Goal: Task Accomplishment & Management: Use online tool/utility

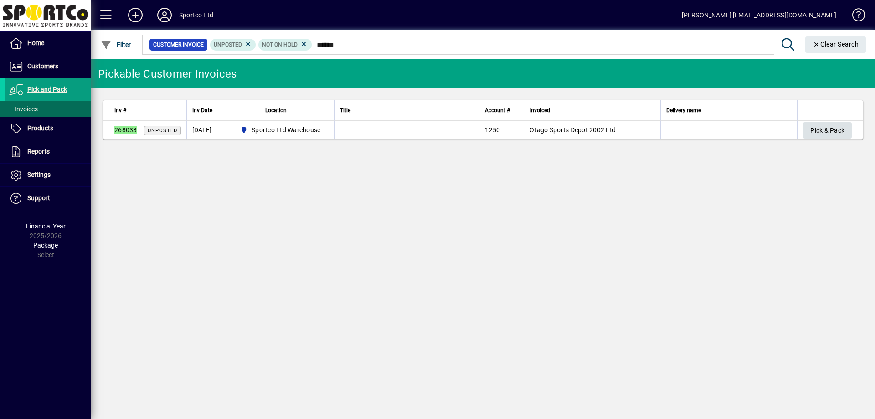
type input "******"
click at [833, 128] on span "Pick & Pack" at bounding box center [827, 130] width 34 height 15
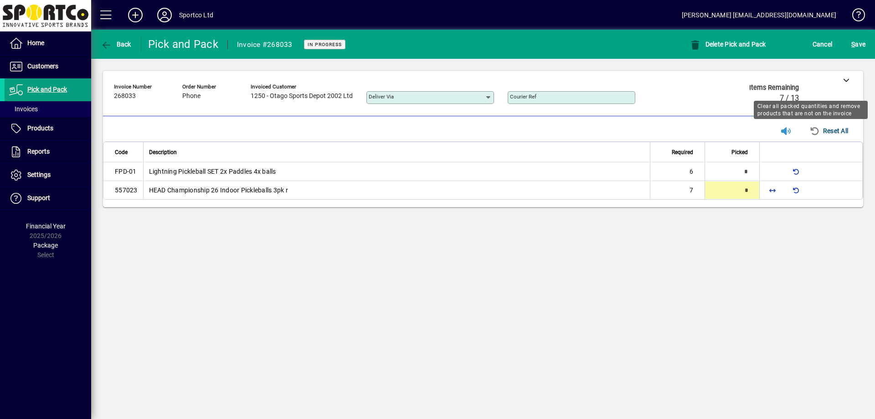
type input "*"
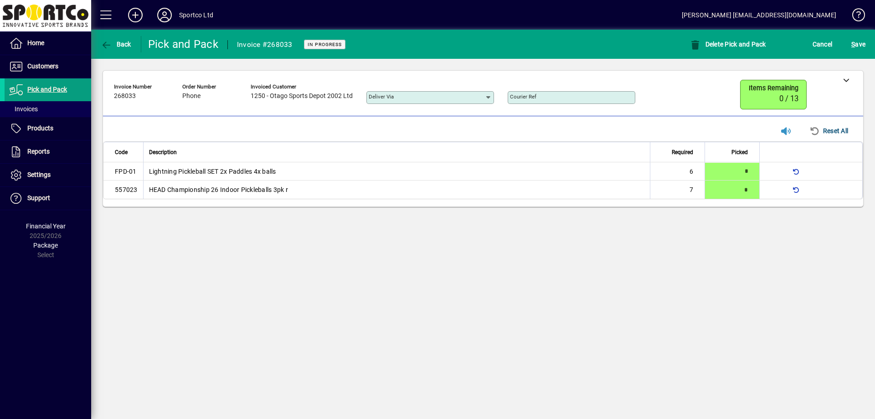
click at [868, 41] on div "S ave" at bounding box center [857, 44] width 33 height 16
click at [862, 41] on span "S ave" at bounding box center [858, 44] width 14 height 15
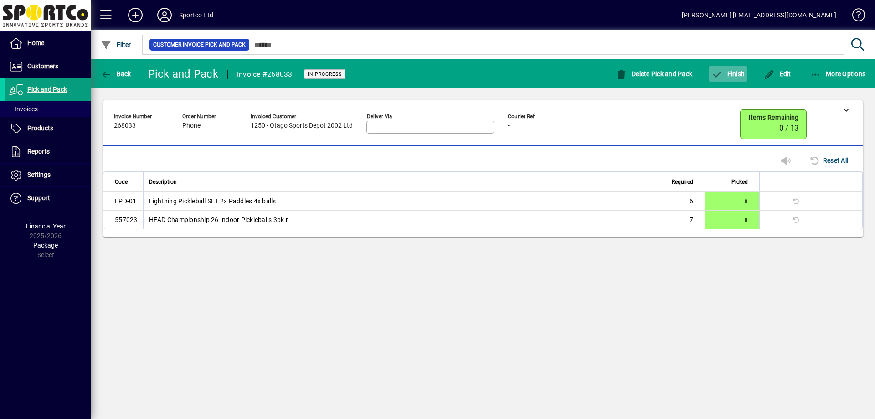
click at [721, 70] on icon "button" at bounding box center [716, 74] width 11 height 9
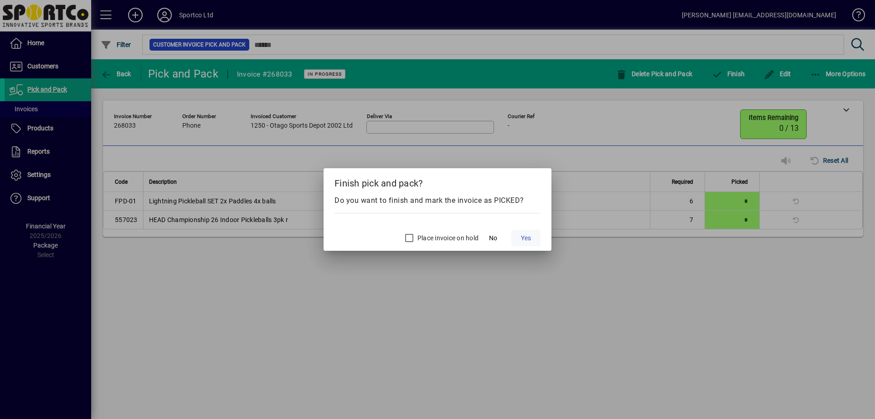
click at [521, 235] on span "Yes" at bounding box center [526, 238] width 10 height 10
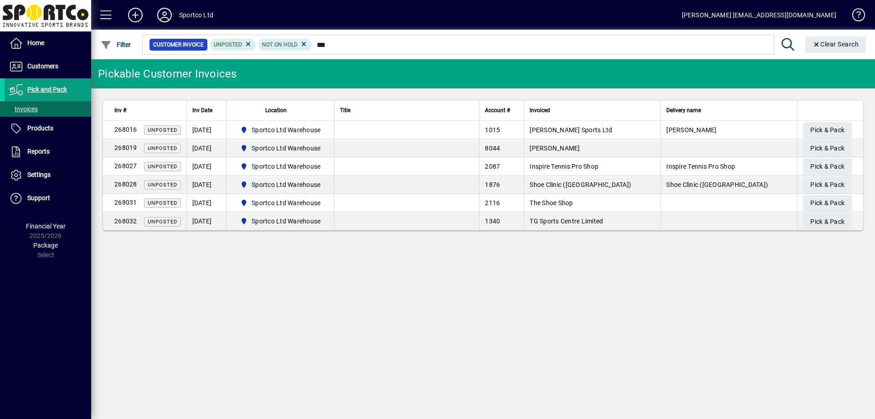
type input "****"
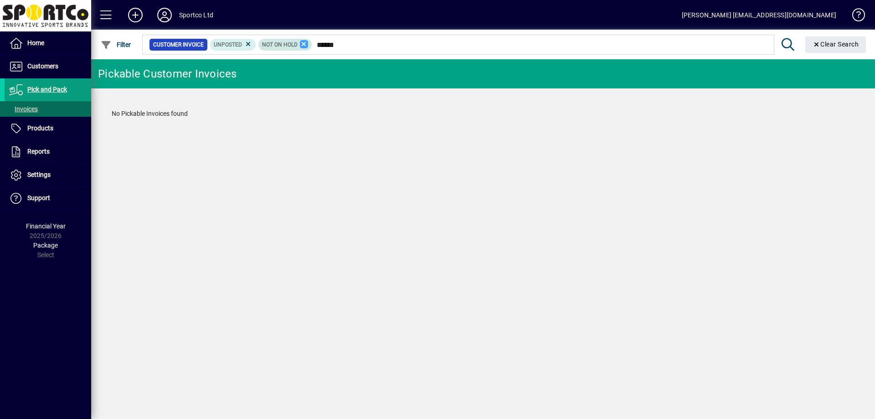
type input "******"
click at [303, 45] on icon at bounding box center [304, 44] width 8 height 8
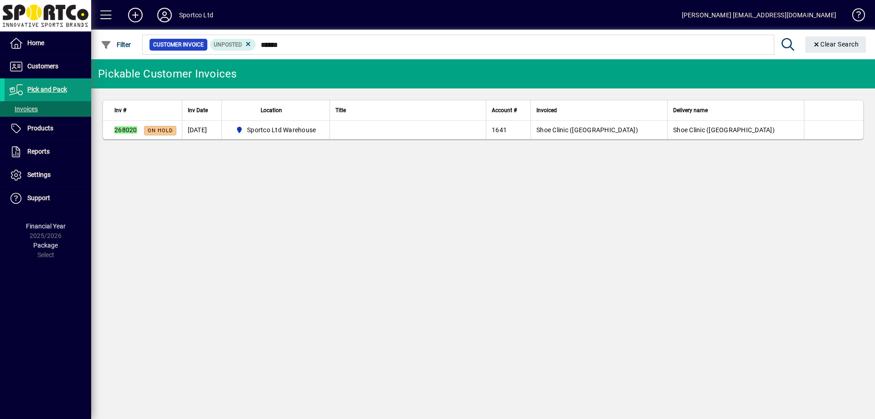
click at [66, 93] on span "Pick and Pack" at bounding box center [47, 89] width 40 height 7
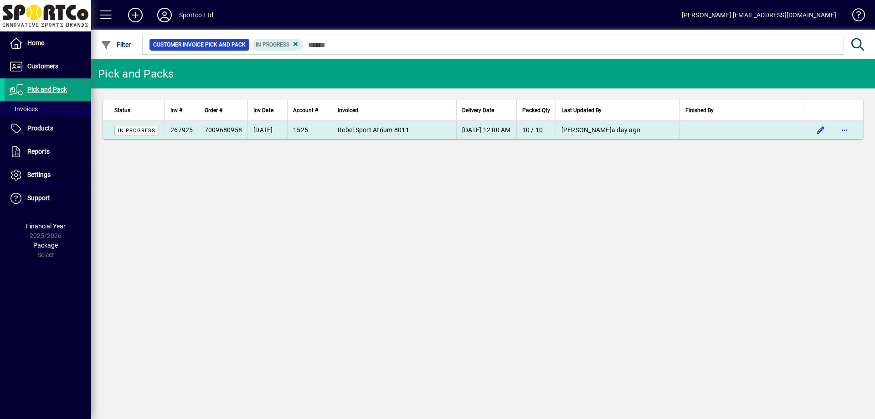
click at [700, 133] on td at bounding box center [741, 130] width 124 height 18
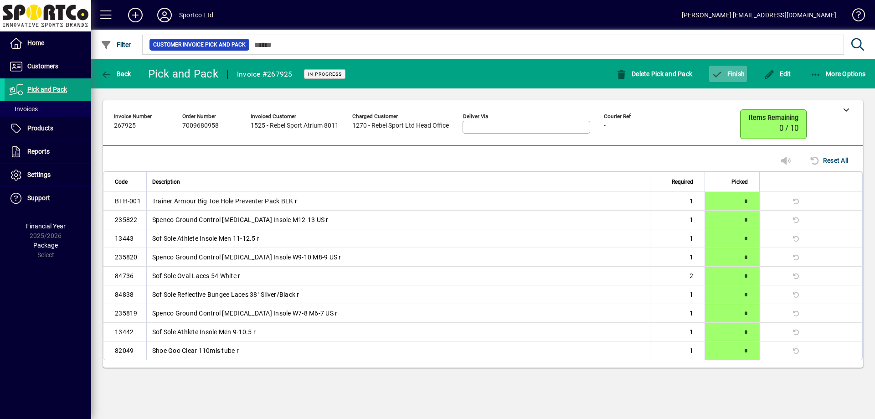
click at [734, 71] on span "Finish" at bounding box center [727, 73] width 33 height 7
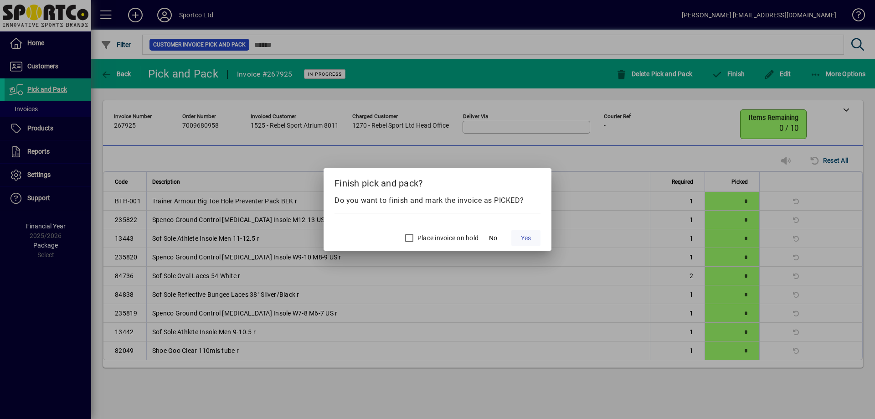
click at [521, 234] on span "Yes" at bounding box center [526, 238] width 10 height 10
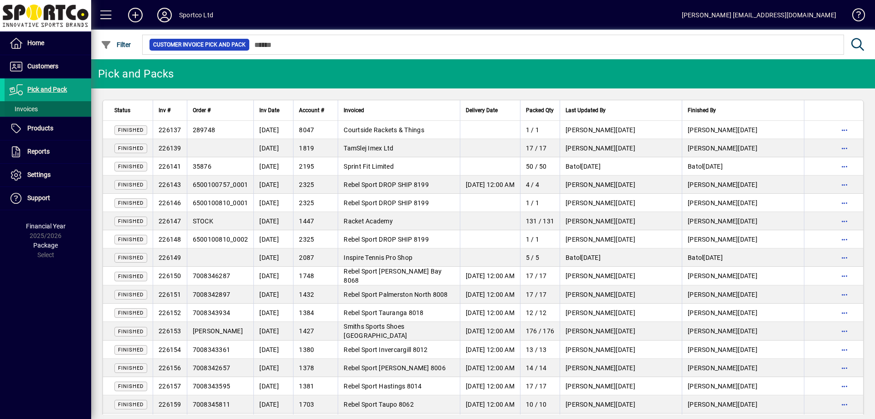
click at [41, 110] on span at bounding box center [48, 109] width 87 height 22
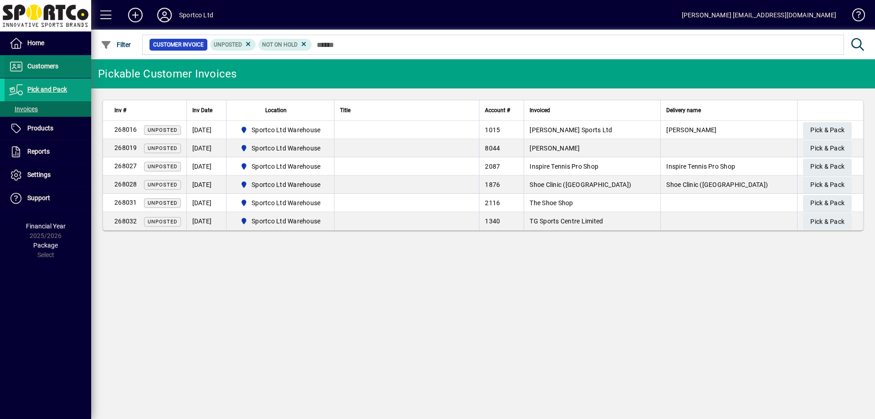
click at [53, 68] on span "Customers" at bounding box center [42, 65] width 31 height 7
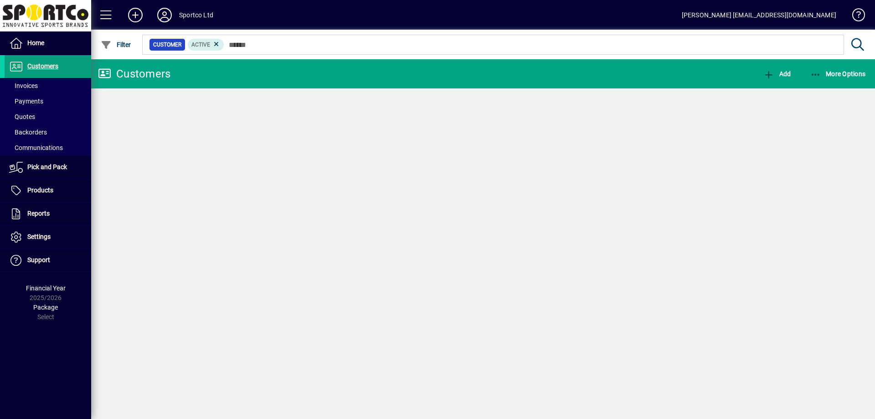
click at [48, 84] on span at bounding box center [48, 86] width 87 height 22
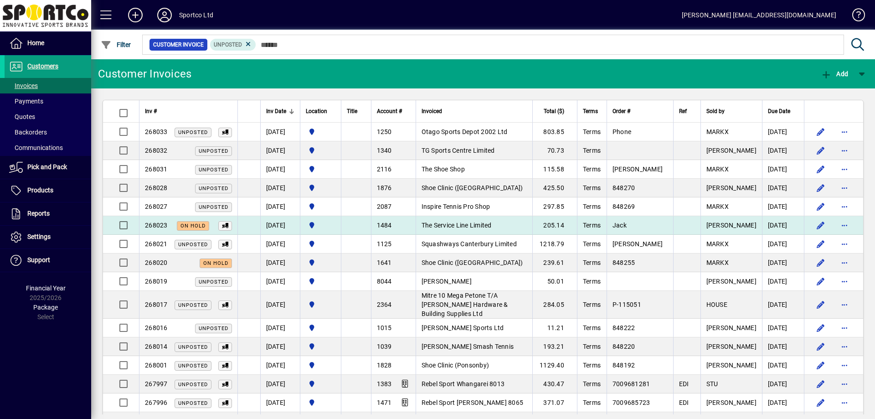
click at [245, 219] on td at bounding box center [248, 225] width 23 height 19
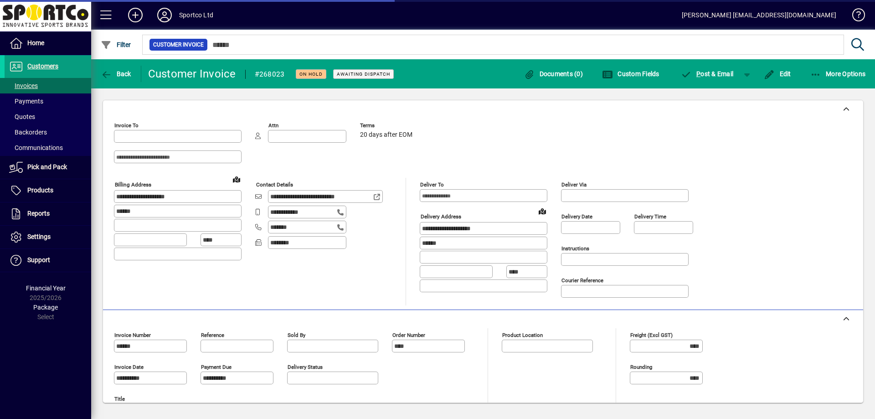
type input "**********"
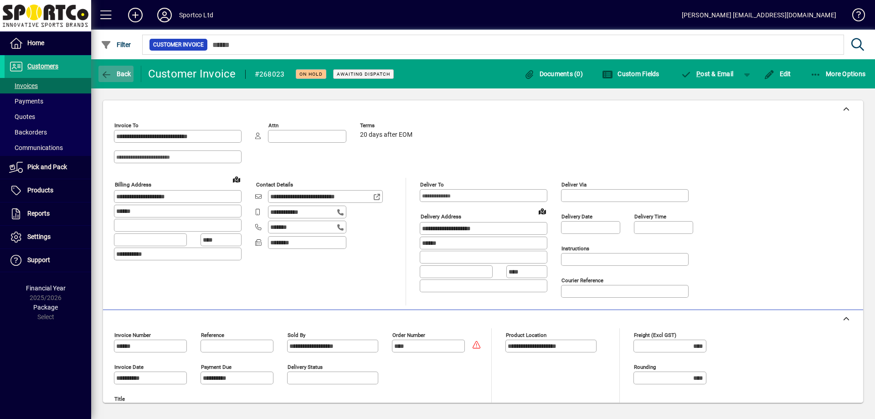
click at [127, 77] on span "button" at bounding box center [115, 74] width 35 height 22
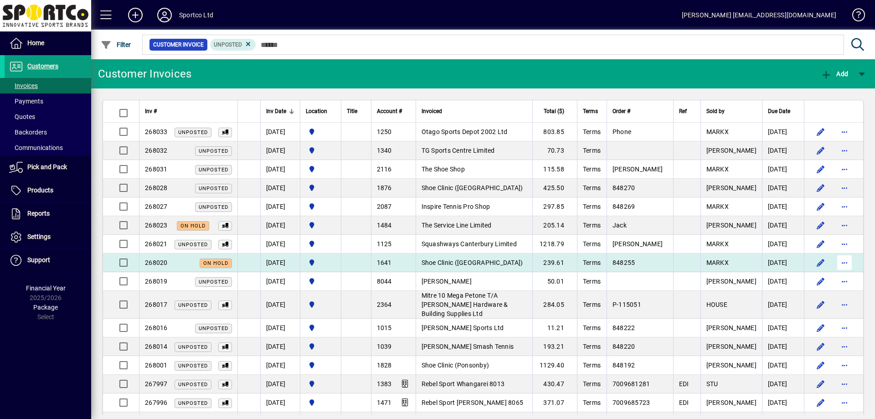
click at [836, 263] on span "button" at bounding box center [844, 262] width 22 height 22
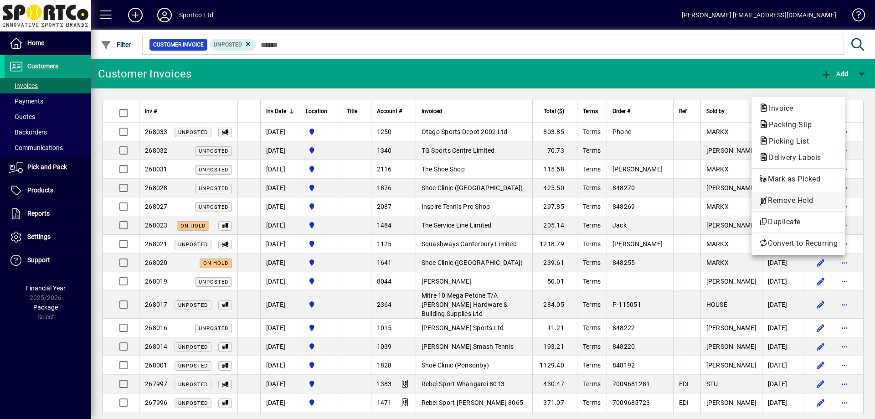
click at [791, 195] on span "Remove Hold" at bounding box center [798, 200] width 79 height 11
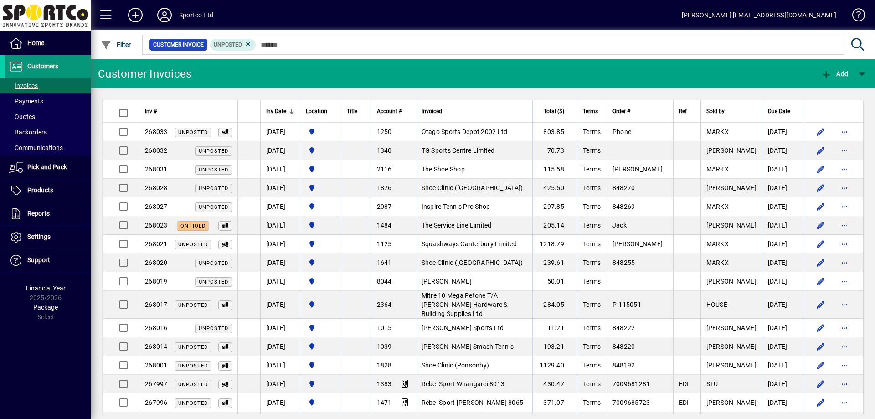
click at [47, 70] on span "Customers" at bounding box center [32, 66] width 54 height 11
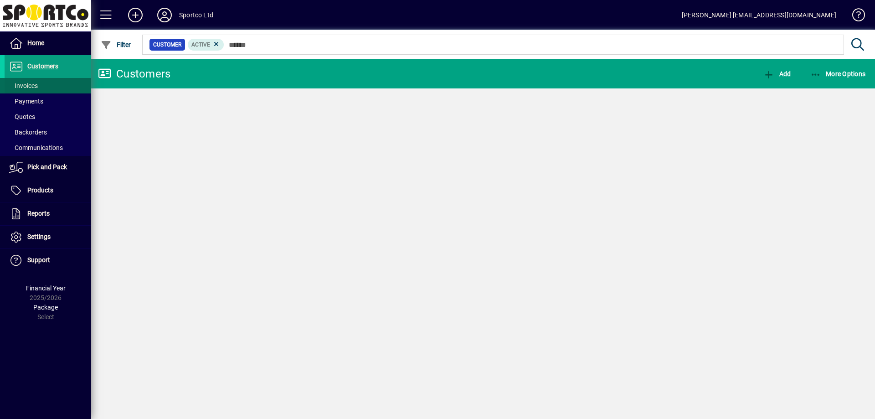
click at [46, 83] on span at bounding box center [48, 86] width 87 height 22
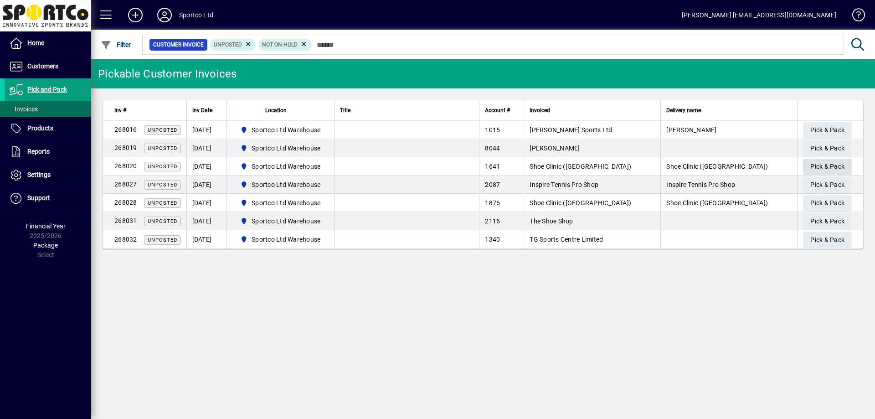
click at [819, 165] on span "Pick & Pack" at bounding box center [827, 166] width 34 height 15
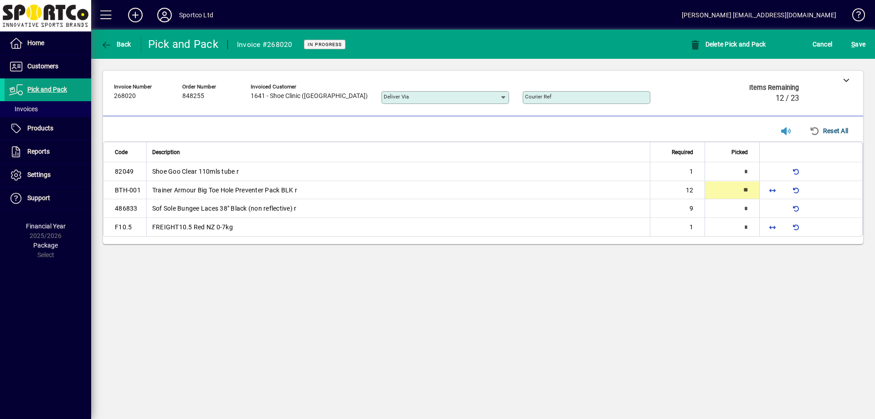
type input "**"
type input "*"
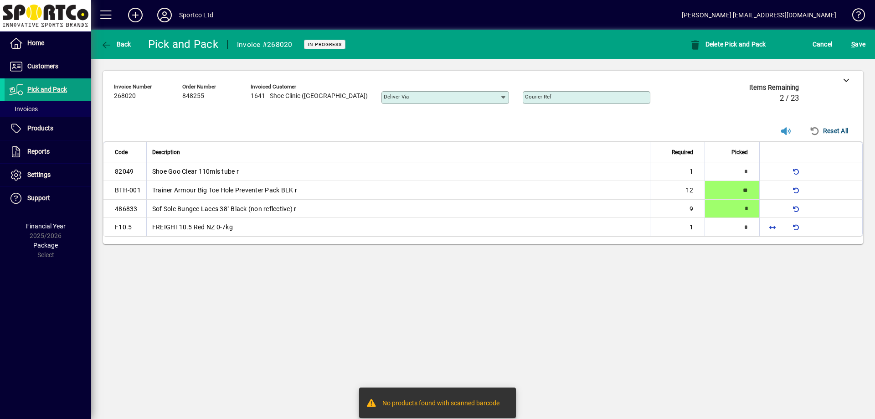
type input "*"
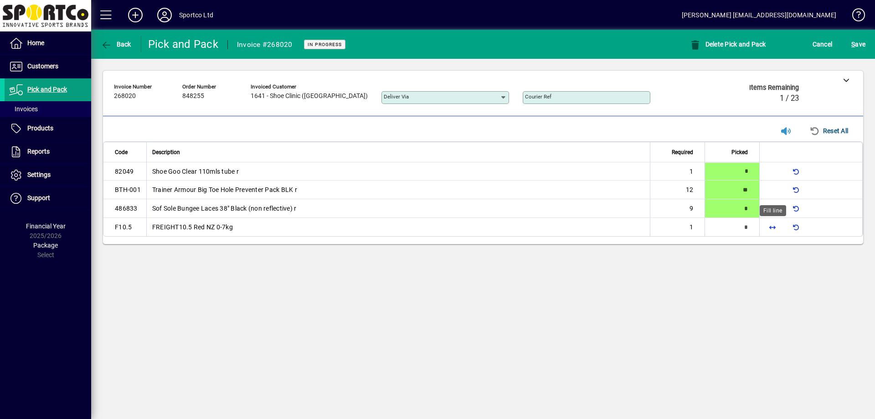
click at [775, 232] on span "button" at bounding box center [772, 227] width 22 height 22
type input "*"
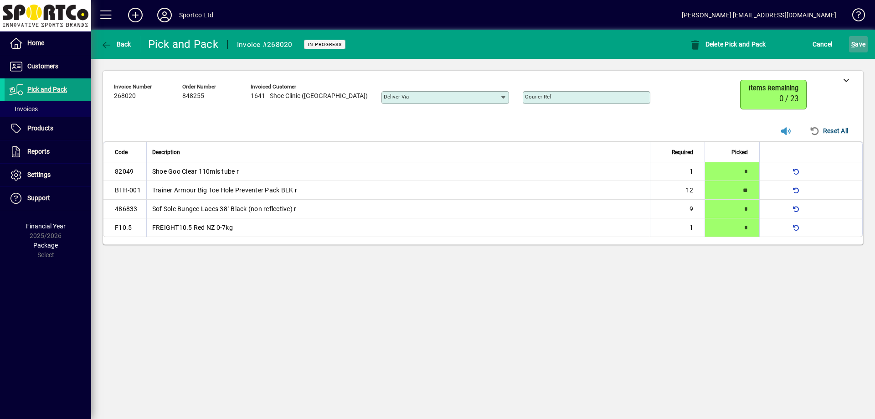
click at [861, 41] on span "S ave" at bounding box center [858, 44] width 14 height 15
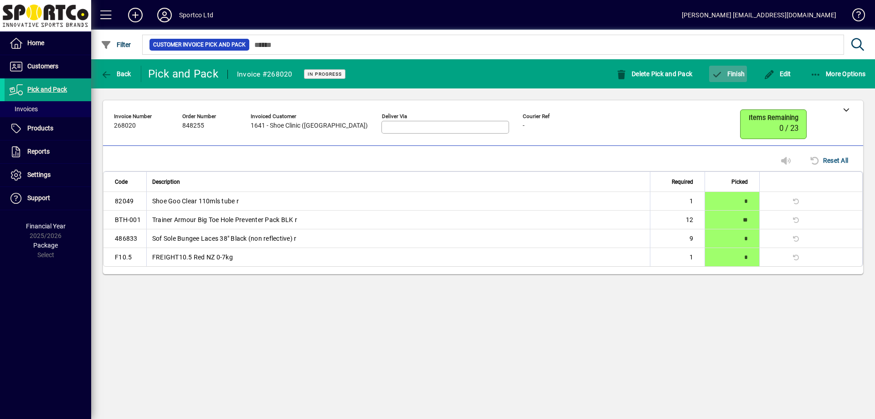
click at [713, 76] on icon "button" at bounding box center [716, 74] width 11 height 9
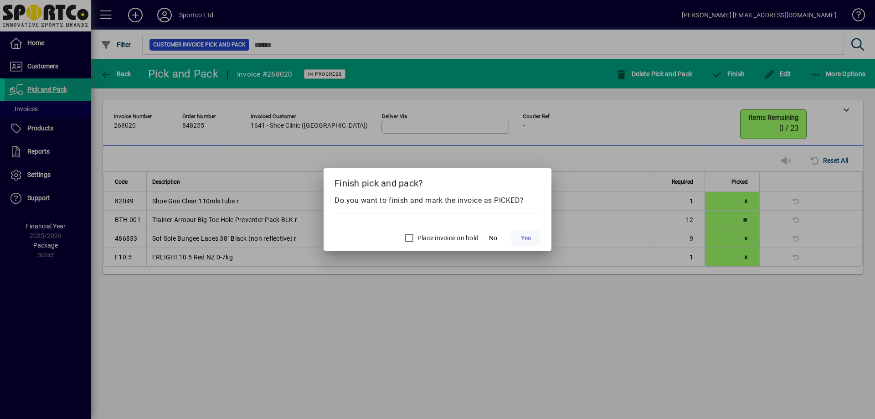
click at [527, 237] on span "Yes" at bounding box center [526, 238] width 10 height 10
